Goal: Task Accomplishment & Management: Complete application form

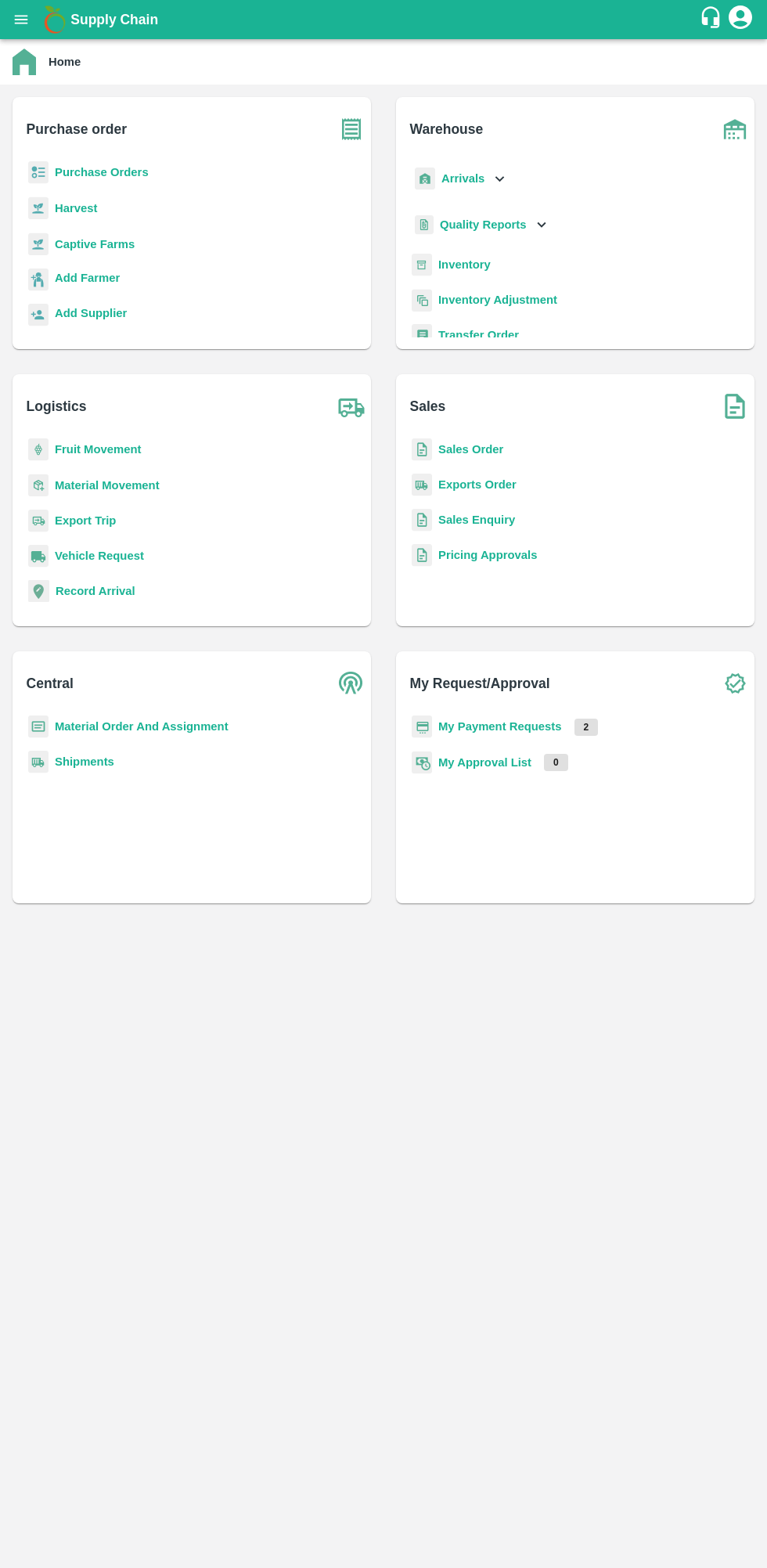
click at [118, 174] on b "Purchase Orders" at bounding box center [101, 172] width 94 height 12
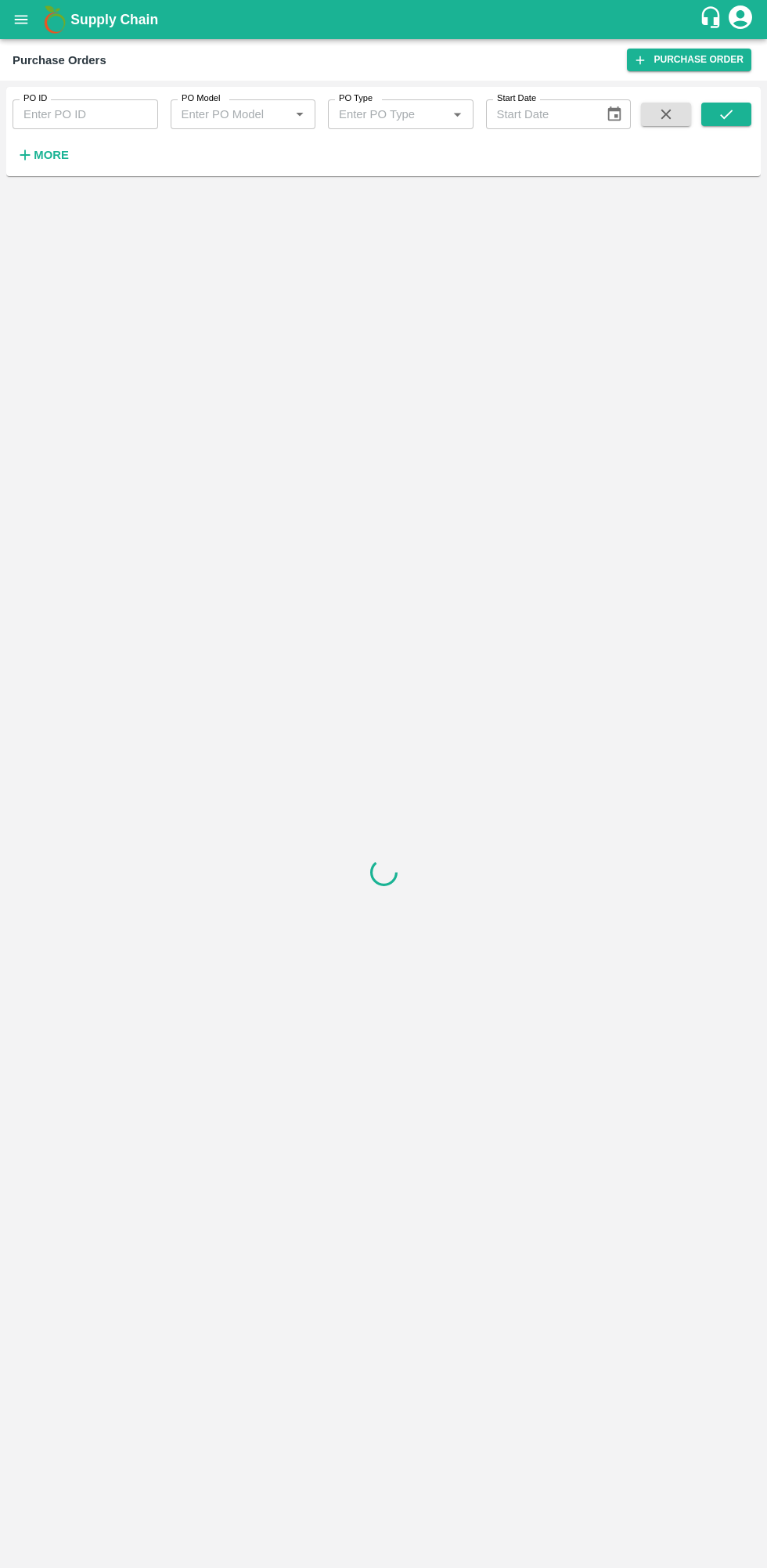
click at [77, 119] on input "PO ID" at bounding box center [85, 114] width 146 height 30
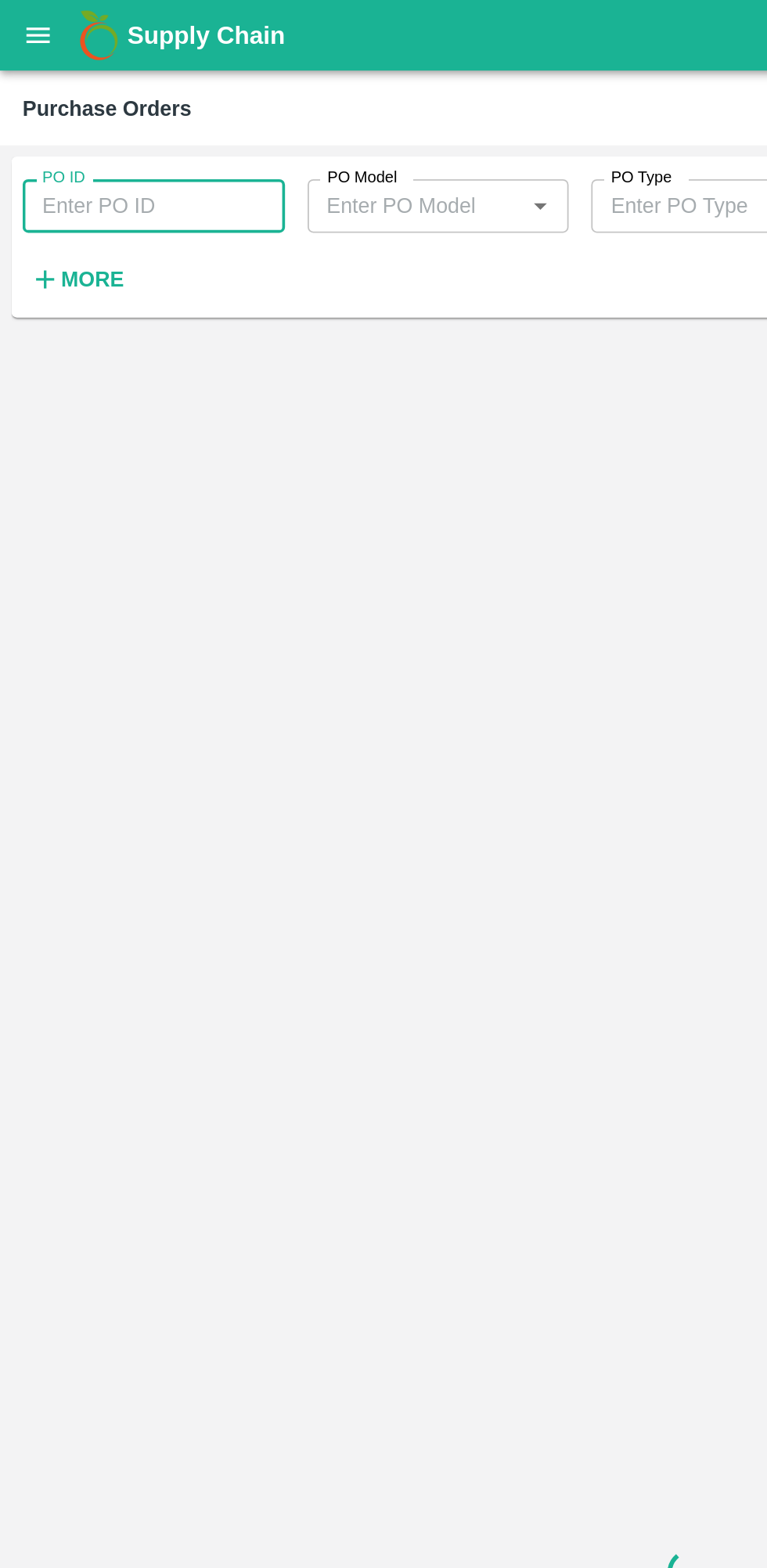
click at [21, 18] on icon "open drawer" at bounding box center [21, 19] width 17 height 17
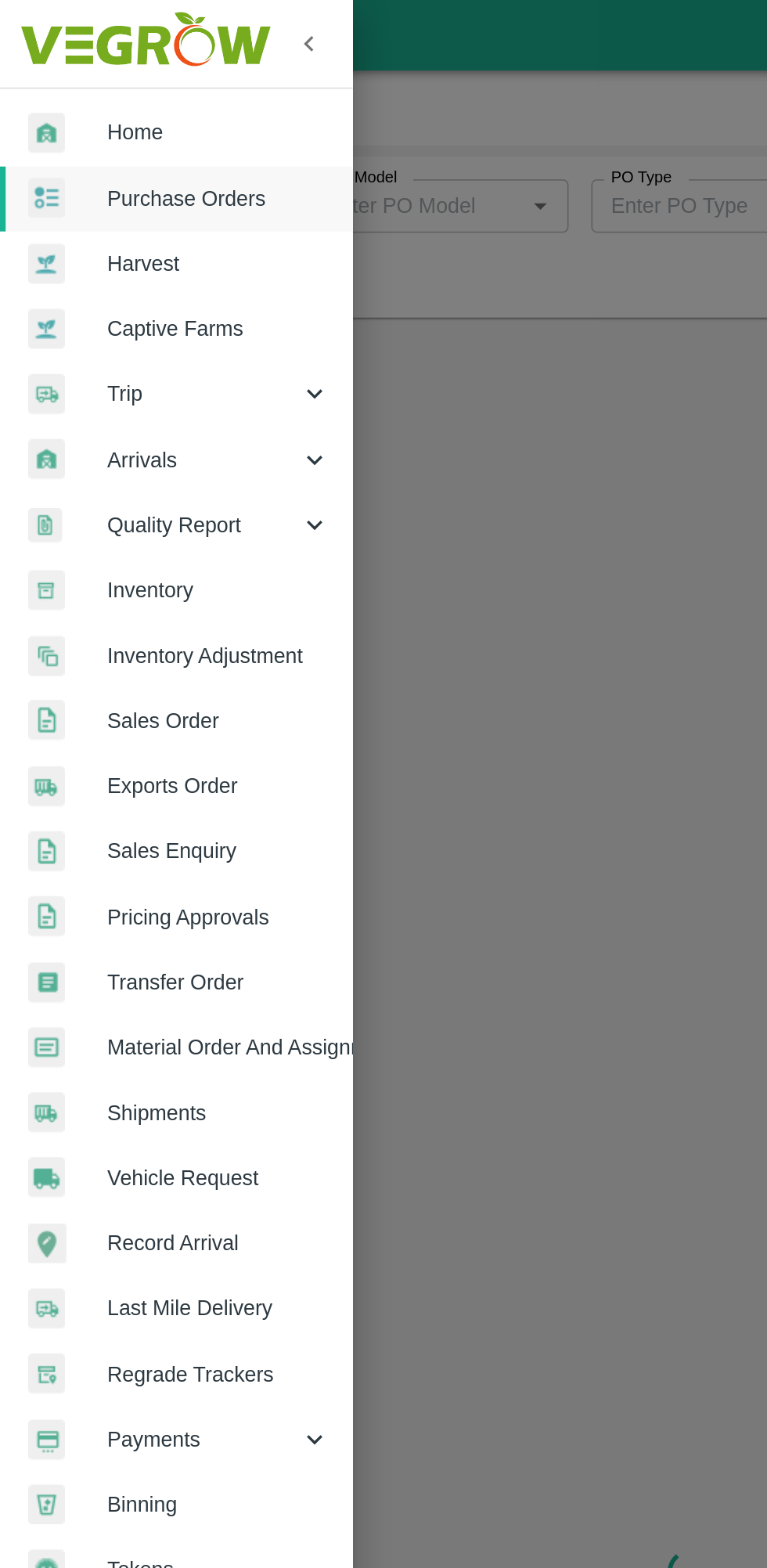
click at [62, 77] on span "Home" at bounding box center [121, 73] width 124 height 17
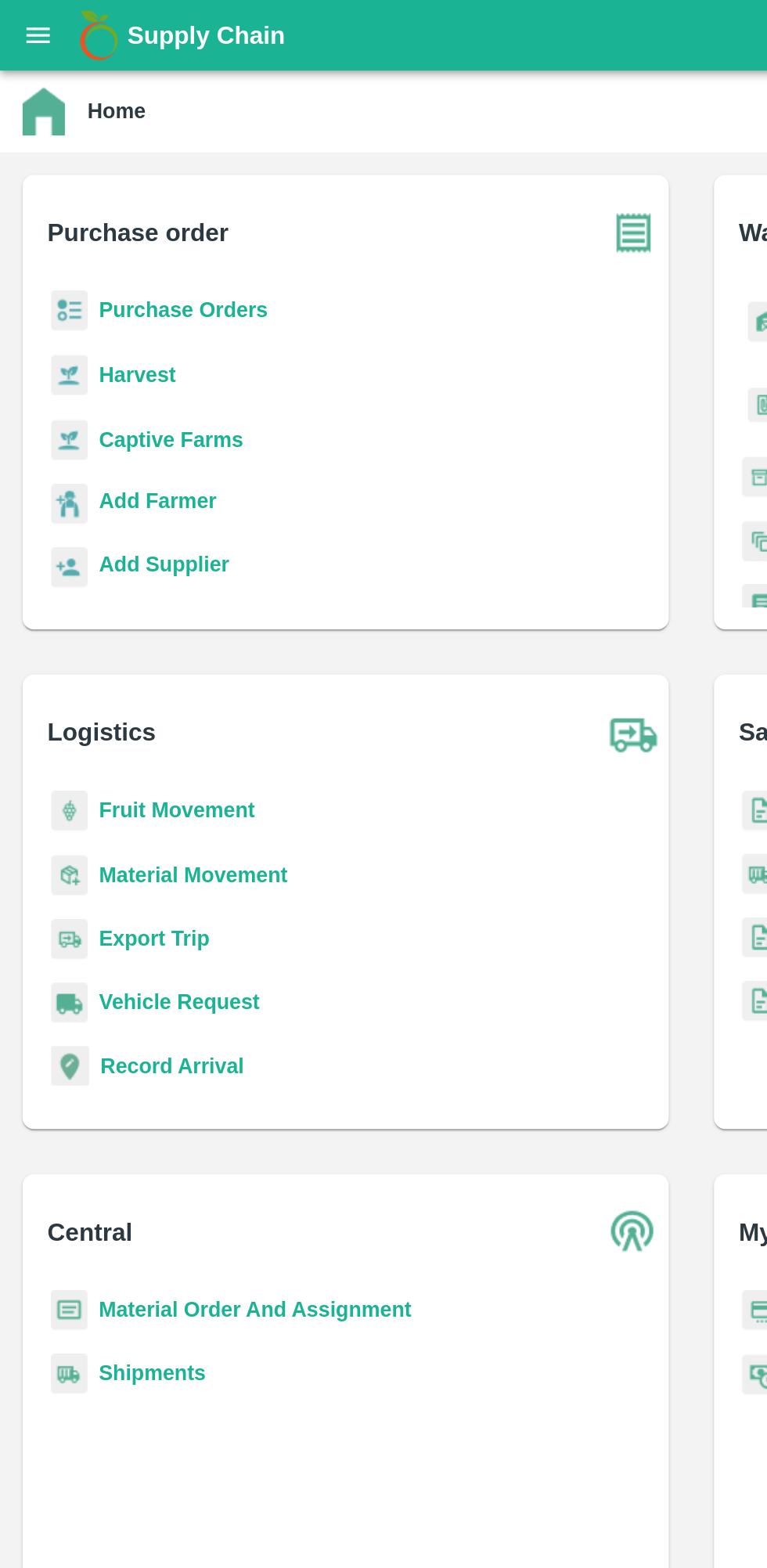
click at [58, 275] on b "Add Farmer" at bounding box center [87, 277] width 65 height 12
click at [60, 277] on b "Add Farmer" at bounding box center [87, 277] width 65 height 12
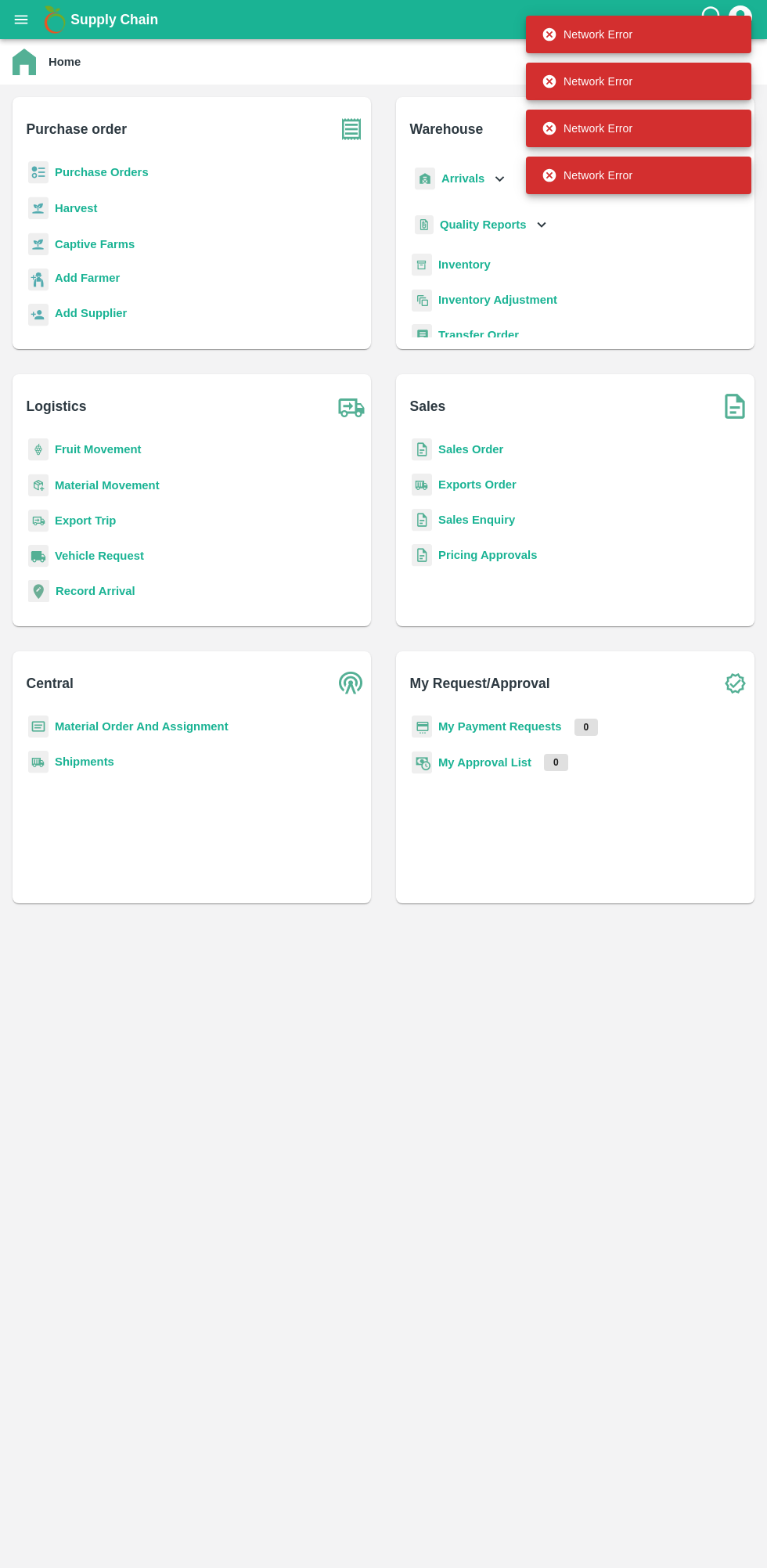
click at [85, 277] on b "Add Farmer" at bounding box center [87, 277] width 65 height 12
